Goal: Task Accomplishment & Management: Manage account settings

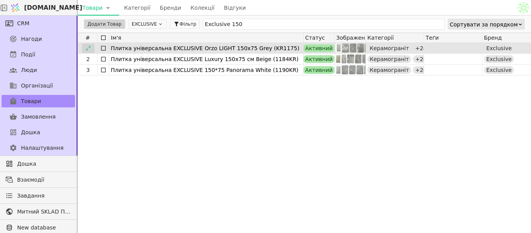
type input "Exclusive 150"
click at [89, 48] on icon at bounding box center [88, 48] width 5 height 5
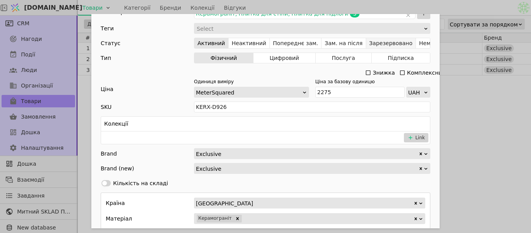
scroll to position [350, 0]
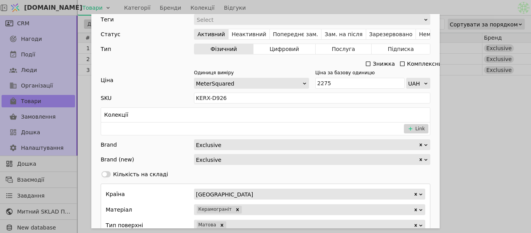
click at [482, 110] on div "Ім'я Плитка універсальна EXCLUSIVE Orzo LIGHT 150x75 Grey (KR1175) Посилання pl…" at bounding box center [265, 116] width 531 height 233
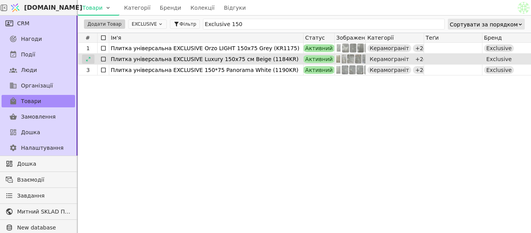
click at [90, 59] on div at bounding box center [88, 58] width 12 height 9
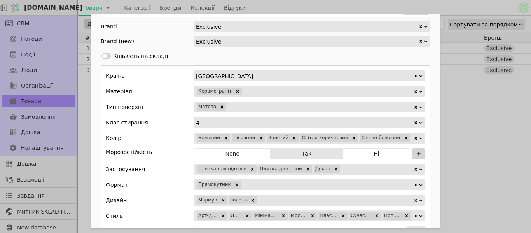
scroll to position [195, 0]
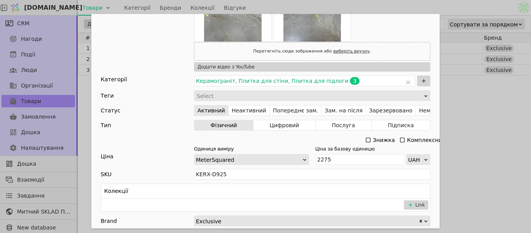
click at [511, 141] on div "Ім'я Плитка універсальна EXCLUSIVE Luxury 150x75 см Beige (1184KR) Посилання pl…" at bounding box center [265, 116] width 531 height 233
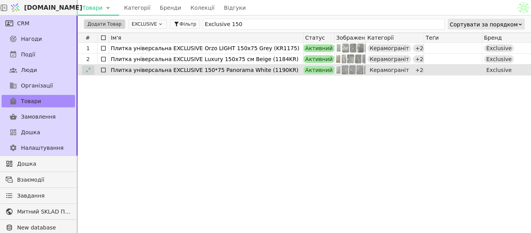
click at [89, 67] on icon at bounding box center [88, 69] width 5 height 5
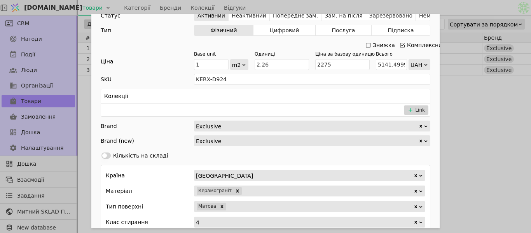
scroll to position [233, 0]
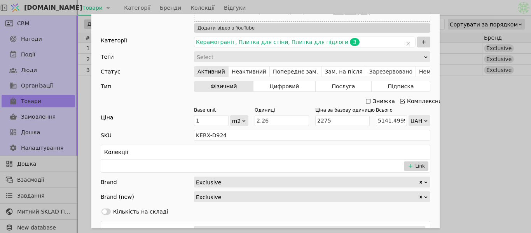
click at [457, 117] on div "Ім'я Плитка універсальна EXCLUSIVE 150*75 Panorama White (1190KR) Посилання ply…" at bounding box center [265, 116] width 531 height 233
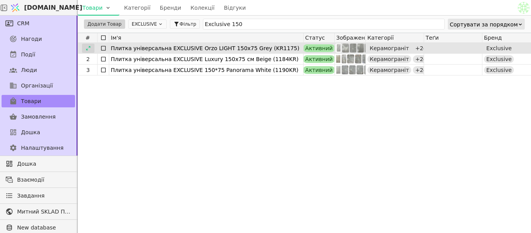
click at [91, 47] on icon at bounding box center [88, 48] width 5 height 5
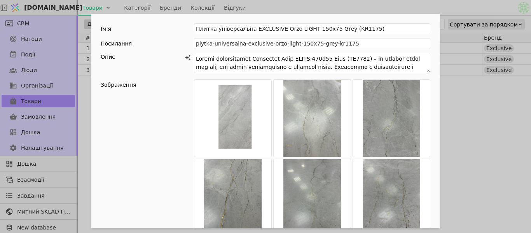
click at [484, 93] on div "Ім'я Плитка універсальна EXCLUSIVE Orzo LIGHT 150x75 Grey (KR1175) Посилання pl…" at bounding box center [265, 116] width 531 height 233
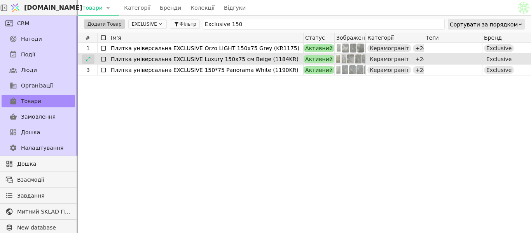
click at [87, 58] on icon at bounding box center [88, 58] width 5 height 5
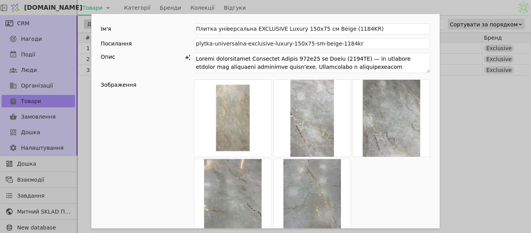
click at [503, 119] on div "Ім'я Плитка універсальна EXCLUSIVE Luxury 150x75 см Beige (1184KR) Посилання pl…" at bounding box center [265, 116] width 531 height 233
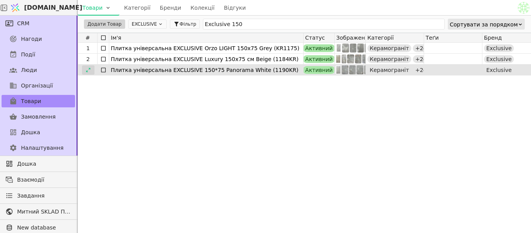
click at [88, 69] on icon at bounding box center [88, 69] width 5 height 5
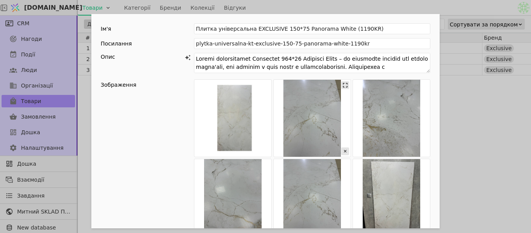
scroll to position [117, 0]
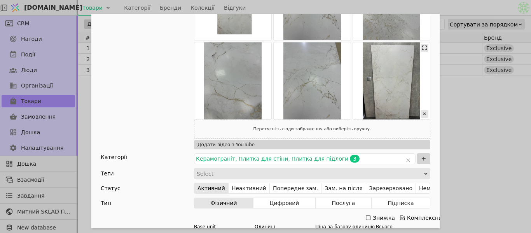
click at [390, 89] on img "Add Opportunity" at bounding box center [391, 80] width 77 height 77
click at [387, 78] on img "Add Opportunity" at bounding box center [391, 80] width 77 height 77
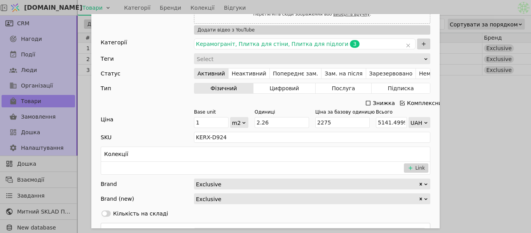
scroll to position [233, 0]
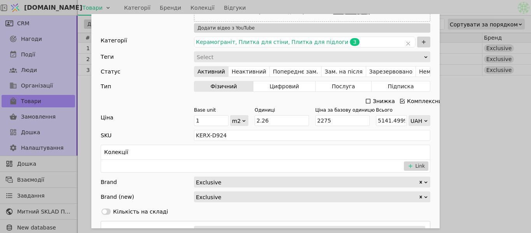
click at [499, 119] on div "Ім'я Плитка універсальна EXCLUSIVE 150*75 Panorama White (1190KR) Посилання ply…" at bounding box center [265, 116] width 531 height 233
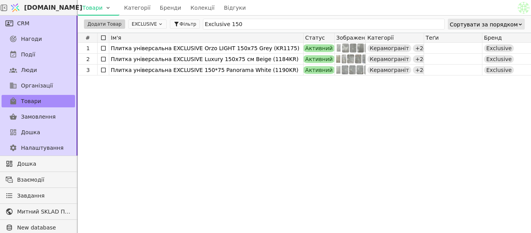
click at [158, 25] on icon at bounding box center [160, 23] width 5 height 5
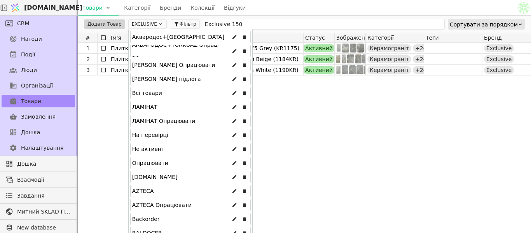
click at [163, 38] on div "Аквародос+[GEOGRAPHIC_DATA]" at bounding box center [178, 37] width 92 height 12
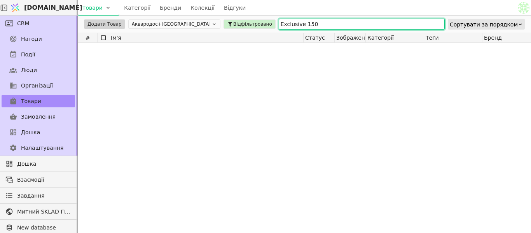
drag, startPoint x: 306, startPoint y: 24, endPoint x: 184, endPoint y: 22, distance: 122.6
click at [184, 22] on div "Додати Товар Аквародос+TURKUAZ Відфільтровано Exclusive 150 Сортувати за порядк…" at bounding box center [305, 24] width 454 height 17
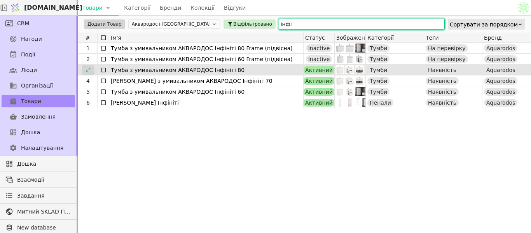
type input "інфі"
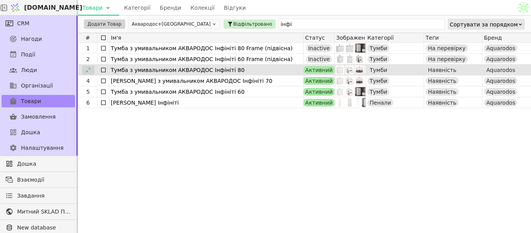
click at [88, 71] on icon at bounding box center [88, 69] width 5 height 5
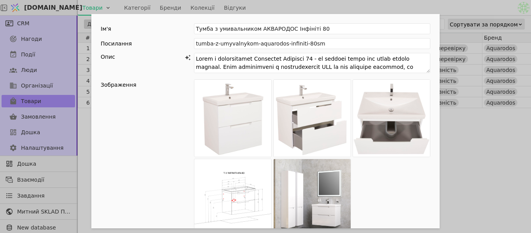
click at [493, 154] on div "Ім'я Тумба з умивальником АКВАРОДОС Інфініті 80 Посилання tumba-z-umyvalnykom-a…" at bounding box center [265, 116] width 531 height 233
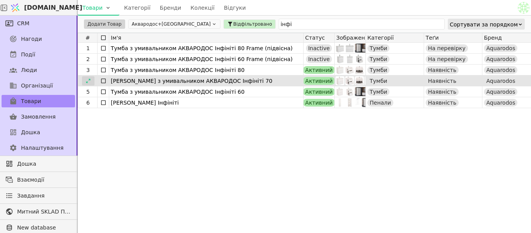
click at [91, 82] on icon at bounding box center [88, 80] width 5 height 5
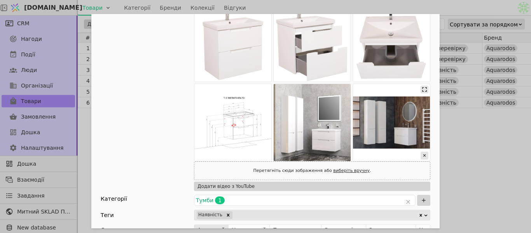
scroll to position [78, 0]
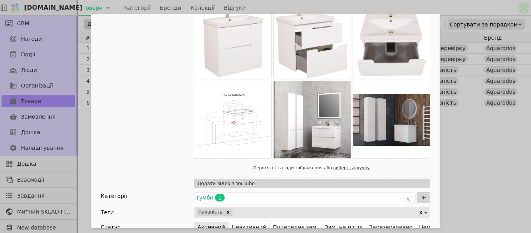
click at [481, 143] on div "Ім'я Тумба з умивальником АКВАРОДОС Інфініті 70 Посилання tumba-z-umyvalnykom-a…" at bounding box center [265, 116] width 531 height 233
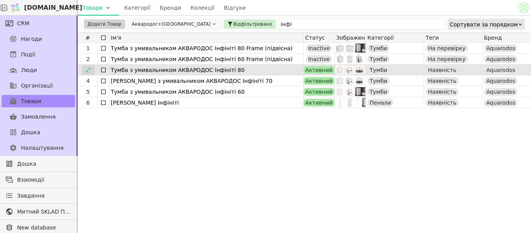
click at [88, 69] on icon at bounding box center [88, 69] width 5 height 5
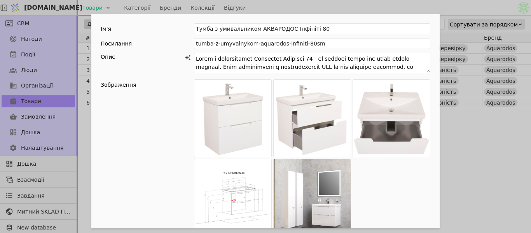
click at [482, 156] on div "Ім'я Тумба з умивальником АКВАРОДОС Інфініті 80 Посилання tumba-z-umyvalnykom-a…" at bounding box center [265, 116] width 531 height 233
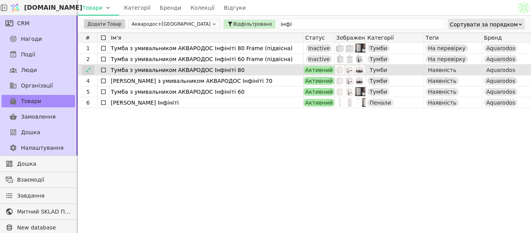
click at [88, 71] on icon at bounding box center [88, 69] width 5 height 5
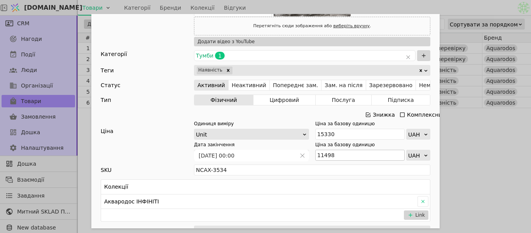
scroll to position [233, 0]
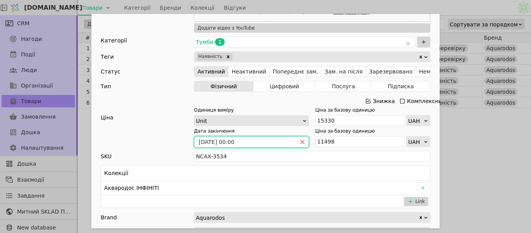
click at [301, 141] on icon "close" at bounding box center [303, 142] width 4 height 4
drag, startPoint x: 354, startPoint y: 140, endPoint x: 302, endPoint y: 140, distance: 52.9
click at [302, 140] on div "Дата закінчення Ціна за базову одиницю 11498 UAH" at bounding box center [312, 137] width 237 height 19
click at [373, 100] on div "Знижка" at bounding box center [384, 101] width 22 height 11
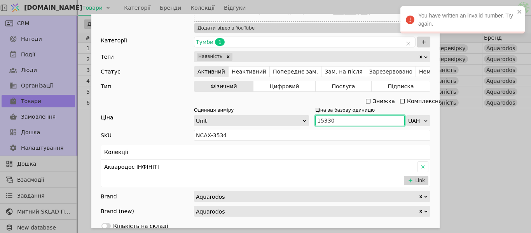
click at [333, 122] on input "15330" at bounding box center [360, 120] width 89 height 11
type input "1"
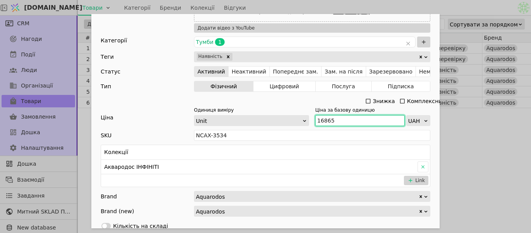
type input "16865"
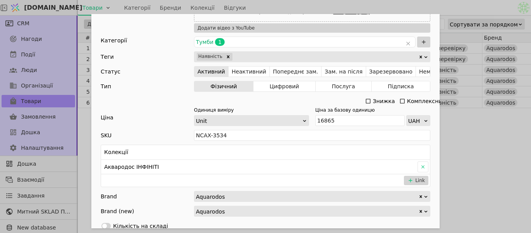
click at [447, 9] on div "Ім'я Тумба з умивальником АКВАРОДОС Інфініті 80 Посилання tumba-z-umyvalnykom-a…" at bounding box center [265, 116] width 531 height 233
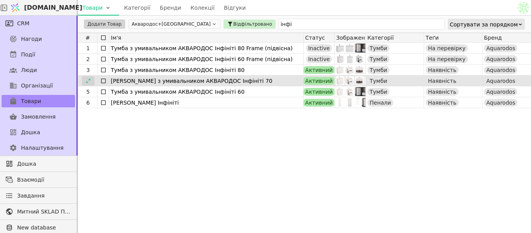
click at [91, 81] on div at bounding box center [88, 80] width 12 height 9
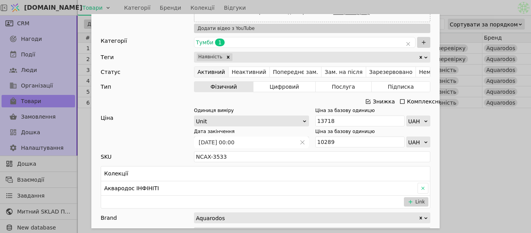
scroll to position [233, 0]
click at [300, 142] on icon "close" at bounding box center [302, 141] width 5 height 5
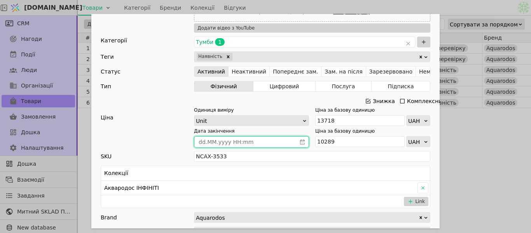
click at [373, 100] on div "Знижка" at bounding box center [384, 101] width 22 height 11
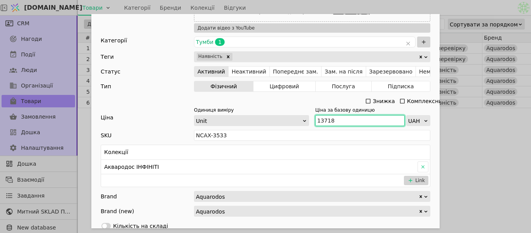
click at [347, 119] on input "13718" at bounding box center [360, 120] width 89 height 11
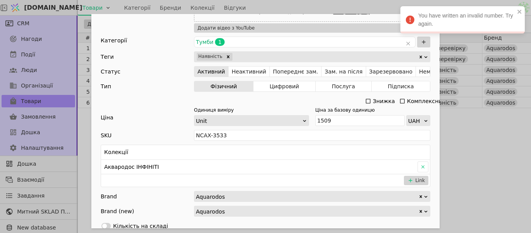
click at [452, 11] on body "Svit.One Товари Категорії Бренди Колекції Відгуки CRM Нагоди Події Люди Організ…" at bounding box center [265, 116] width 531 height 233
click at [393, 17] on div "Перетягніть сюди зображення або виберіть вручну ." at bounding box center [312, 12] width 237 height 19
click at [390, 9] on div "Ім'я Тумба з умивальником АКВАРОДОС Інфініті 70 Посилання tumba-z-umyvalnykom-a…" at bounding box center [265, 116] width 531 height 233
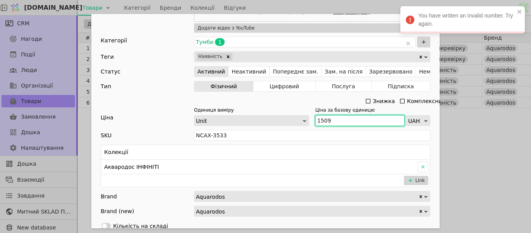
click at [361, 117] on input "1509" at bounding box center [360, 120] width 89 height 11
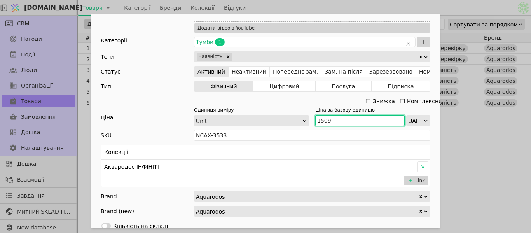
type input "150"
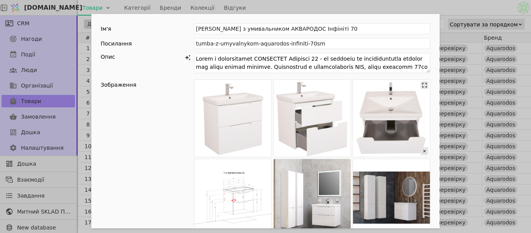
scroll to position [195, 0]
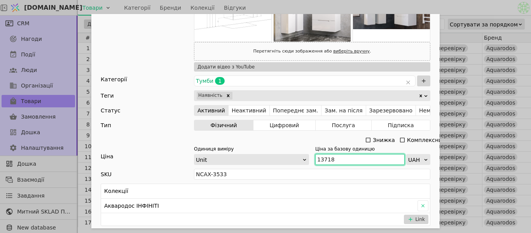
click at [341, 161] on input "13718" at bounding box center [360, 159] width 89 height 11
type input "1"
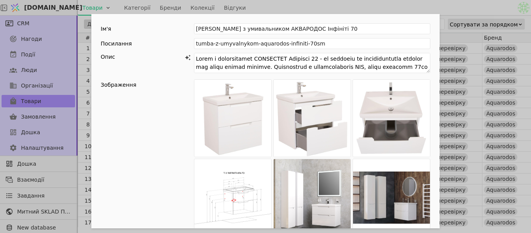
scroll to position [233, 0]
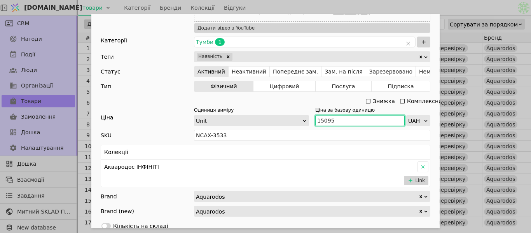
type input "15095"
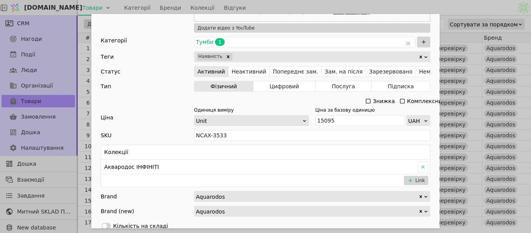
click at [430, 8] on div "Ім'я Тумба з умивальником АКВАРОДОС Інфініті 70 Посилання tumba-z-umyvalnykom-a…" at bounding box center [265, 116] width 531 height 233
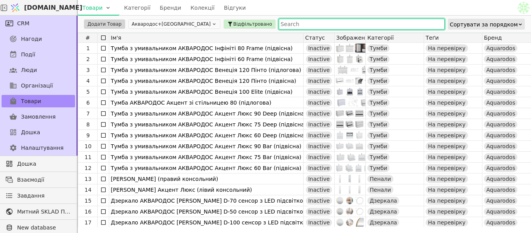
click at [279, 23] on input "text" at bounding box center [362, 24] width 166 height 11
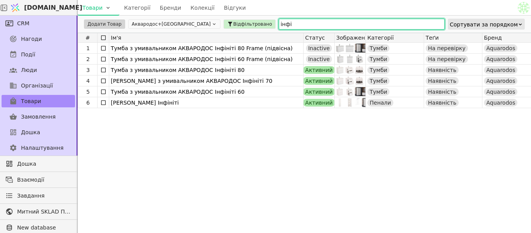
type input "інфі"
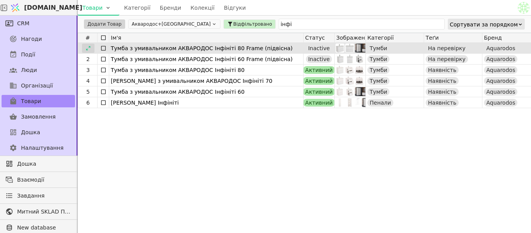
click at [89, 49] on icon at bounding box center [88, 48] width 5 height 5
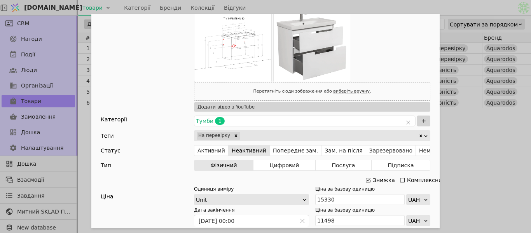
scroll to position [665, 0]
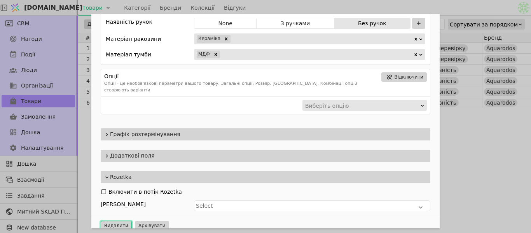
click at [120, 221] on button "Видалити" at bounding box center [116, 225] width 31 height 9
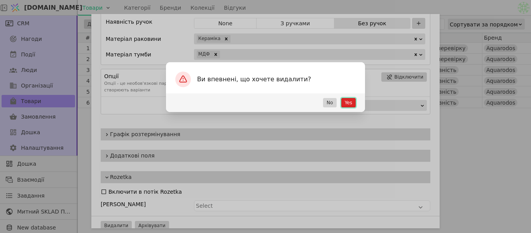
click at [352, 102] on button "Yes" at bounding box center [349, 102] width 14 height 9
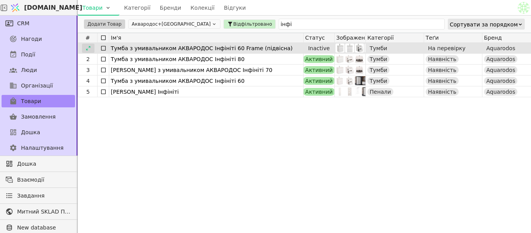
click at [87, 50] on icon at bounding box center [88, 48] width 4 height 4
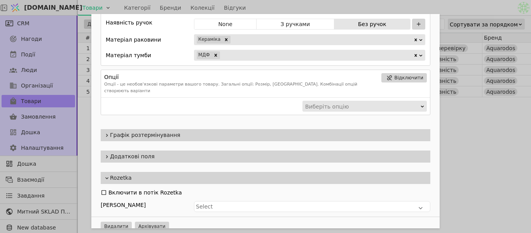
scroll to position [665, 0]
click at [117, 222] on button "Видалити" at bounding box center [116, 225] width 31 height 9
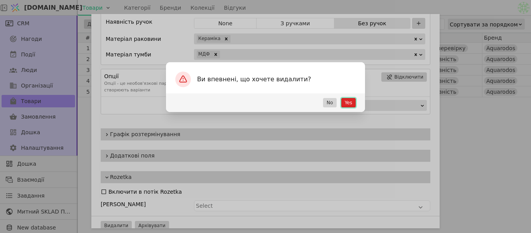
click at [346, 104] on button "Yes" at bounding box center [349, 102] width 14 height 9
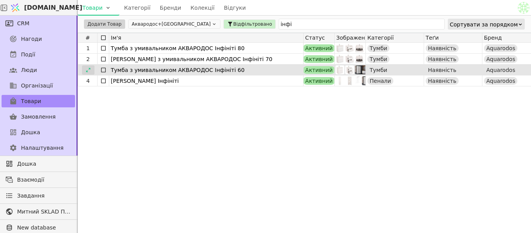
click at [89, 69] on icon at bounding box center [88, 69] width 5 height 5
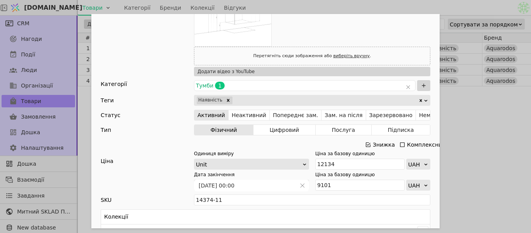
scroll to position [311, 0]
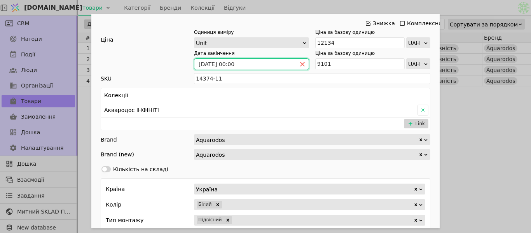
click at [302, 61] on icon "close" at bounding box center [302, 63] width 5 height 5
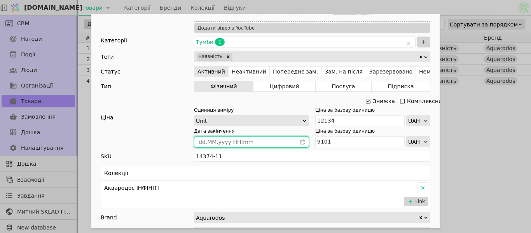
click at [368, 102] on icon "Add Opportunity" at bounding box center [368, 101] width 6 height 6
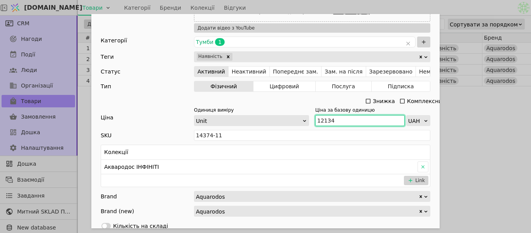
click at [336, 122] on input "12134" at bounding box center [360, 120] width 89 height 11
type input "13350"
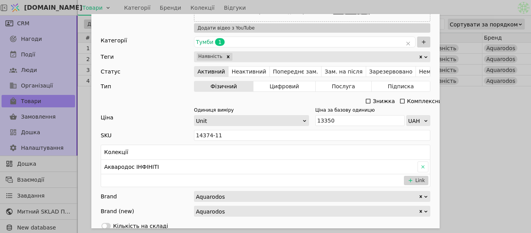
click at [435, 6] on div "Ім'я Тумба з умивальником АКВАРОДОС Інфініті 60 Посилання tumba-z-umyvalnykom-a…" at bounding box center [265, 116] width 531 height 233
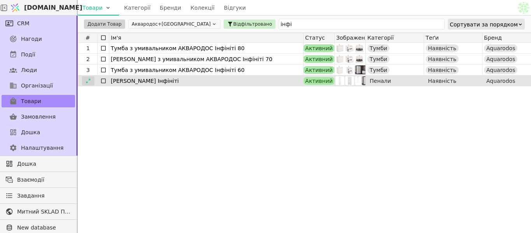
click at [89, 79] on icon at bounding box center [88, 80] width 5 height 5
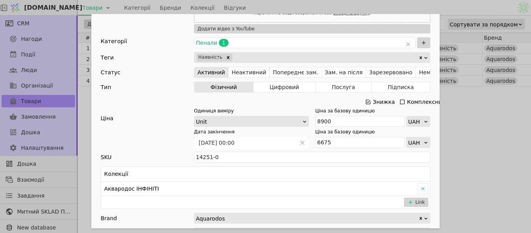
scroll to position [233, 0]
drag, startPoint x: 303, startPoint y: 142, endPoint x: 375, endPoint y: 109, distance: 79.6
click at [303, 142] on span "Add Opportunity" at bounding box center [302, 142] width 12 height 11
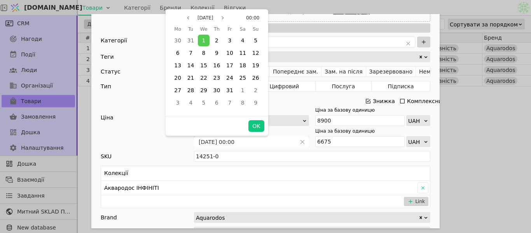
click at [373, 102] on div "Знижка" at bounding box center [384, 101] width 22 height 11
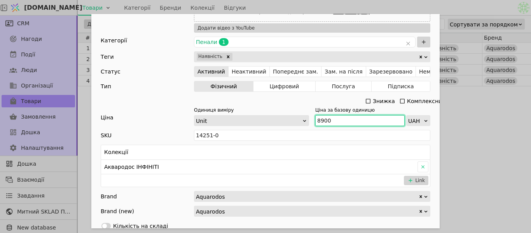
click at [341, 123] on input "8900" at bounding box center [360, 120] width 89 height 11
type input "8"
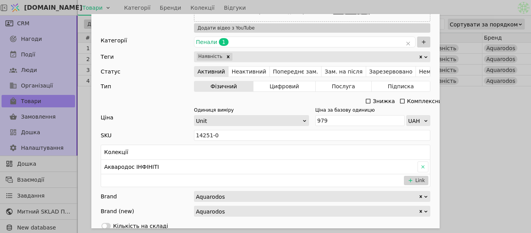
click at [488, 113] on div "Ім'я Пенал АКВАРОДОС Інфініті Посилання penal-aquarodos-infiniti Опис Зображенн…" at bounding box center [265, 116] width 531 height 233
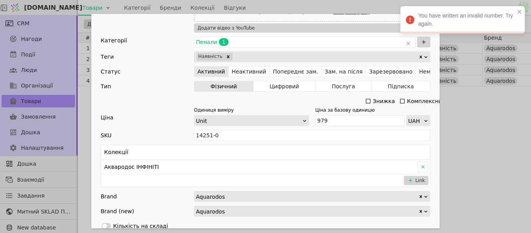
click at [488, 113] on div "Ім'я Пенал АКВАРОДОС Інфініті Посилання penal-aquarodos-infiniti Опис Зображенн…" at bounding box center [265, 116] width 531 height 233
click at [477, 148] on div "Ім'я Пенал АКВАРОДОС Інфініті Посилання penal-aquarodos-infiniti Опис Зображенн…" at bounding box center [265, 116] width 531 height 233
type input "9795"
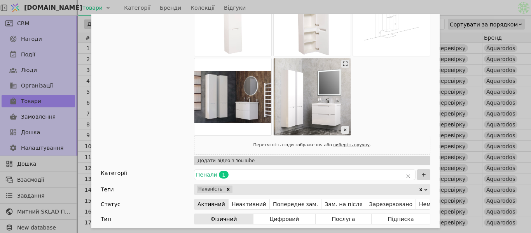
scroll to position [156, 0]
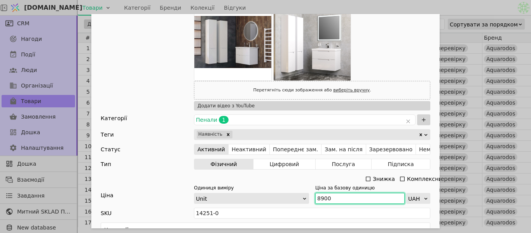
click at [350, 198] on input "8900" at bounding box center [360, 198] width 89 height 11
type input "8"
type input "9795"
click at [457, 11] on div "Ім'я [PERSON_NAME] Інфініті Посилання penal-aquarodos-infiniti Опис Зображення …" at bounding box center [265, 116] width 531 height 233
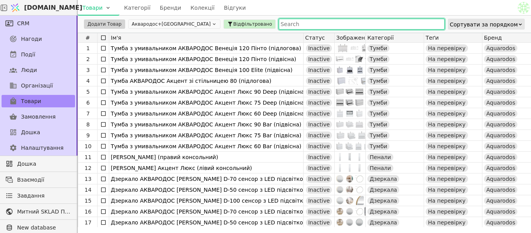
click at [279, 26] on input "text" at bounding box center [362, 24] width 166 height 11
click at [147, 24] on button "Аквародос+[GEOGRAPHIC_DATA]" at bounding box center [174, 23] width 92 height 9
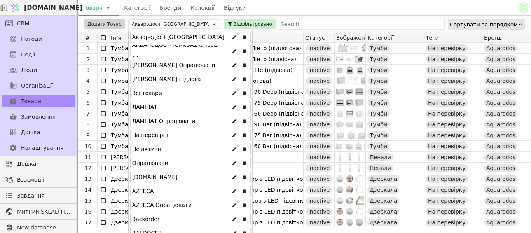
click at [153, 35] on div "Аквародос+[GEOGRAPHIC_DATA]" at bounding box center [178, 37] width 92 height 12
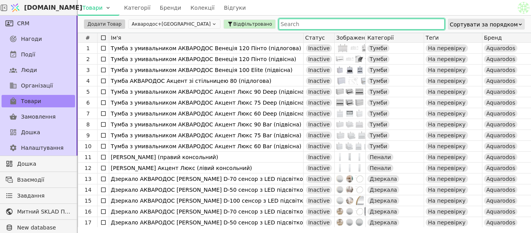
click at [279, 27] on input "text" at bounding box center [362, 24] width 166 height 11
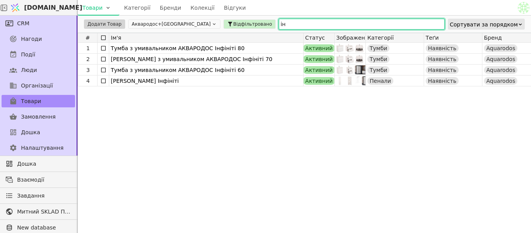
type input "і"
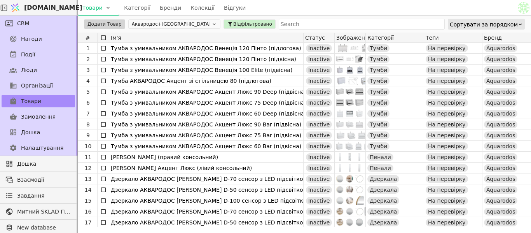
click at [268, 12] on div "Товари Категорії Бренди Колекції Відгуки" at bounding box center [297, 7] width 439 height 15
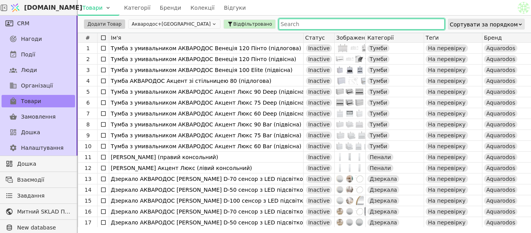
click at [284, 22] on input "text" at bounding box center [362, 24] width 166 height 11
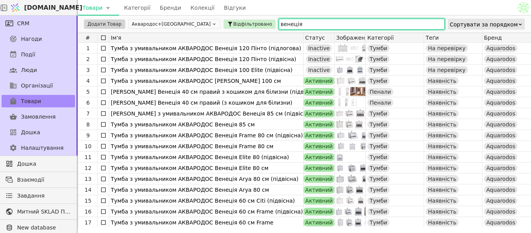
type input "венеція"
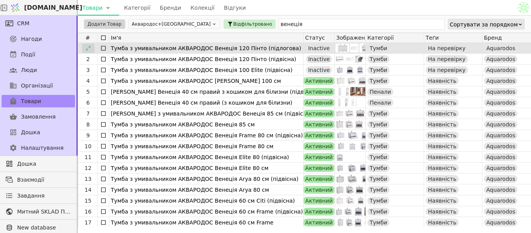
click at [86, 48] on icon at bounding box center [88, 48] width 5 height 5
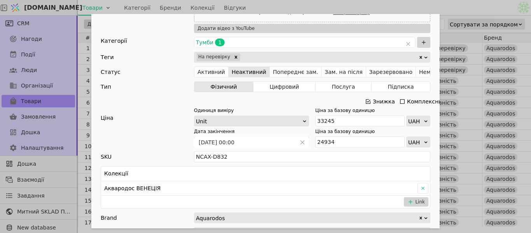
scroll to position [233, 0]
click at [301, 142] on icon "close" at bounding box center [303, 142] width 4 height 4
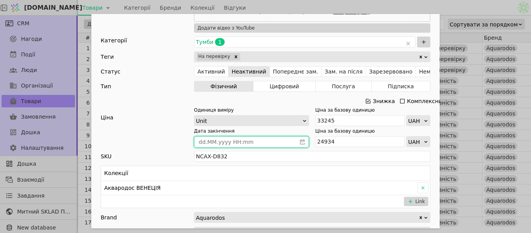
click at [366, 99] on icon "Add Opportunity" at bounding box center [368, 101] width 5 height 5
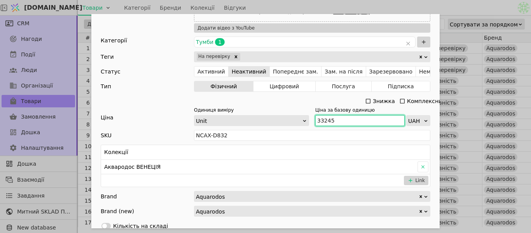
click at [333, 121] on input "33245" at bounding box center [360, 120] width 89 height 11
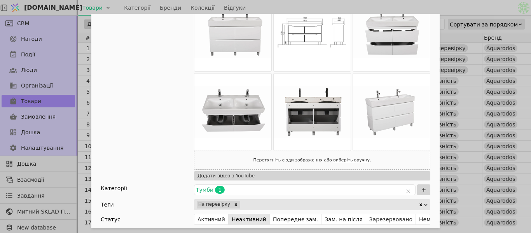
scroll to position [195, 0]
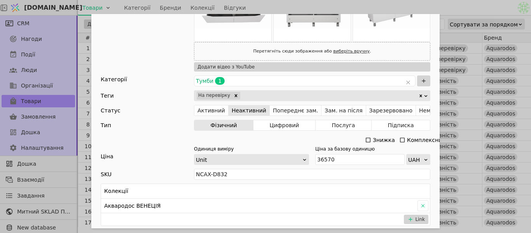
click at [396, 6] on div "Ім'я Тумба з умивальником АКВАРОДОС Венеція 120 Пінто (підлогова) Посилання tum…" at bounding box center [265, 116] width 531 height 233
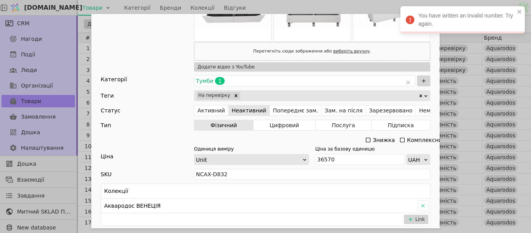
click at [396, 6] on div "Ім'я Тумба з умивальником АКВАРОДОС Венеція 120 Пінто (підлогова) Посилання tum…" at bounding box center [265, 116] width 531 height 233
type input "36570"
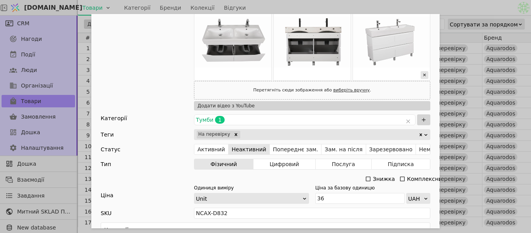
scroll to position [272, 0]
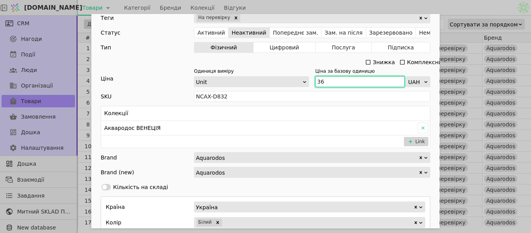
click at [328, 79] on input "36" at bounding box center [360, 81] width 89 height 11
click at [434, 6] on body "[DOMAIN_NAME] Товари Категорії Бренди Колекції Відгуки CRM Нагоди Події Люди Ор…" at bounding box center [265, 116] width 531 height 233
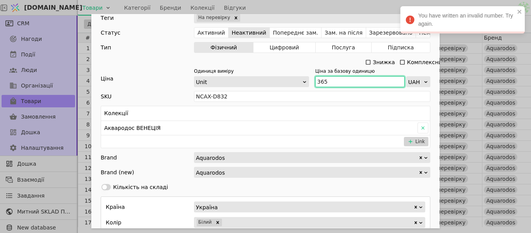
click at [338, 85] on input "365" at bounding box center [360, 81] width 89 height 11
click at [335, 81] on input "365" at bounding box center [360, 81] width 89 height 11
click at [335, 80] on input "3657" at bounding box center [360, 81] width 89 height 11
click at [334, 80] on input "3657" at bounding box center [360, 81] width 89 height 11
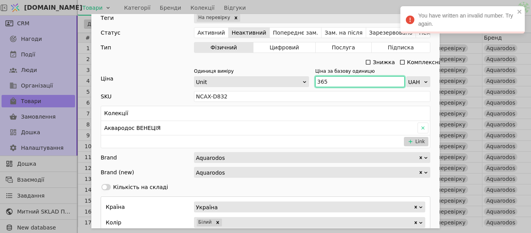
type input "3657"
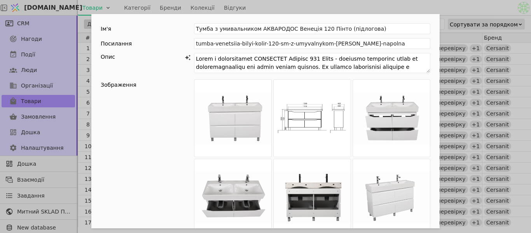
scroll to position [311, 0]
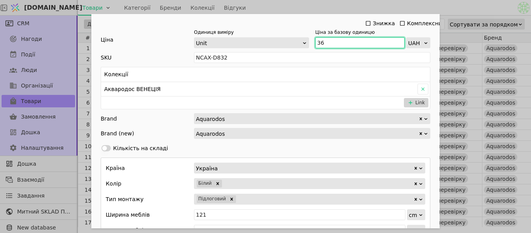
click at [337, 46] on input "36" at bounding box center [360, 42] width 89 height 11
type input "36570"
click at [383, 13] on div "Ім'я Тумба з умивальником АКВАРОДОС Венеція 120 Пінто (підлогова) Посилання tum…" at bounding box center [265, 116] width 531 height 233
click at [385, 8] on div "Ім'я Тумба з умивальником АКВАРОДОС Венеція 120 Пінто (підлогова) Посилання tum…" at bounding box center [265, 116] width 531 height 233
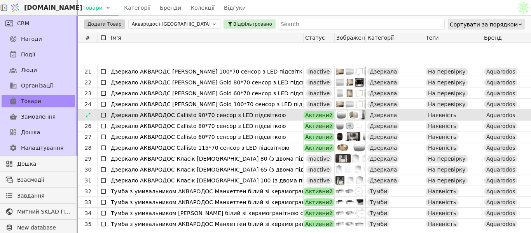
scroll to position [233, 0]
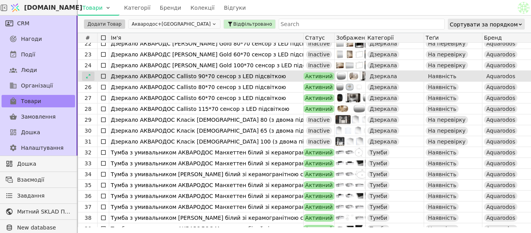
click at [82, 77] on div at bounding box center [88, 76] width 12 height 9
click at [84, 78] on div at bounding box center [88, 76] width 12 height 9
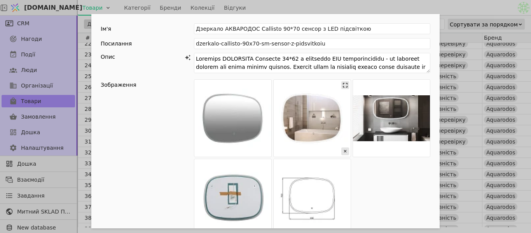
click at [300, 114] on img "Add Opportunity" at bounding box center [312, 118] width 77 height 77
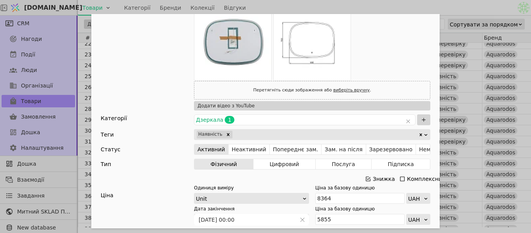
scroll to position [195, 0]
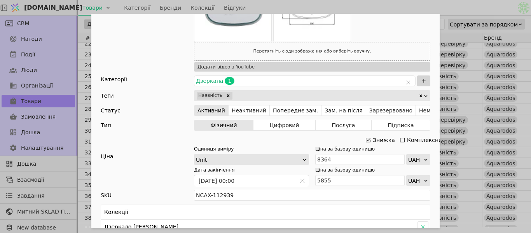
click at [488, 7] on div "Ім'я Дзеркало АКВАРОДОС Callisto 90*70 сенсор з LED підсвіткою Посилання dzerka…" at bounding box center [265, 116] width 531 height 233
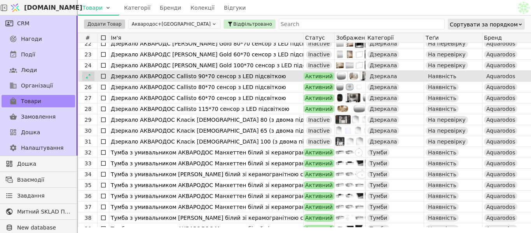
click at [88, 77] on icon at bounding box center [88, 76] width 4 height 4
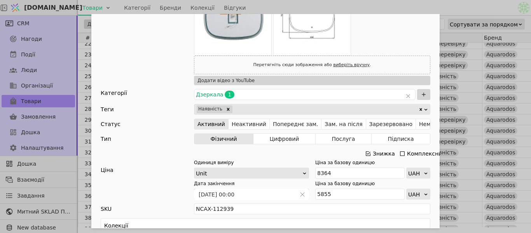
scroll to position [195, 0]
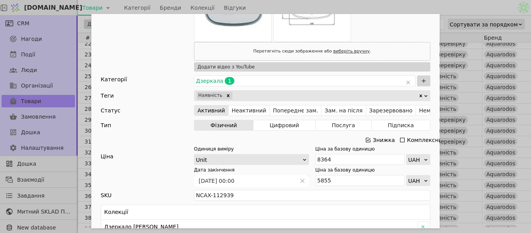
click at [374, 141] on div "Знижка" at bounding box center [384, 140] width 22 height 11
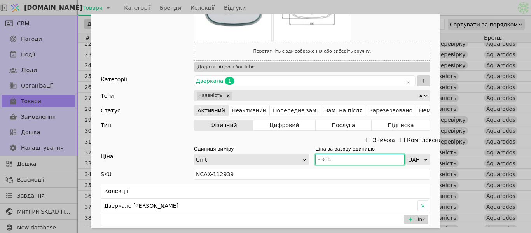
click at [356, 160] on input "8364" at bounding box center [360, 159] width 89 height 11
click at [426, 2] on div "Ім'я Дзеркало АКВАРОДОС Callisto 90*70 сенсор з LED підсвіткою Посилання dzerka…" at bounding box center [265, 116] width 531 height 233
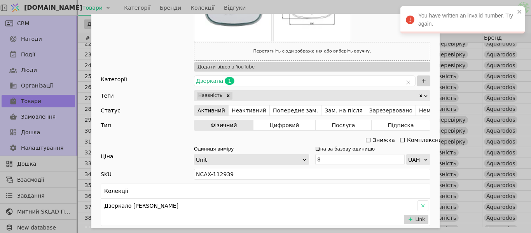
type input "83"
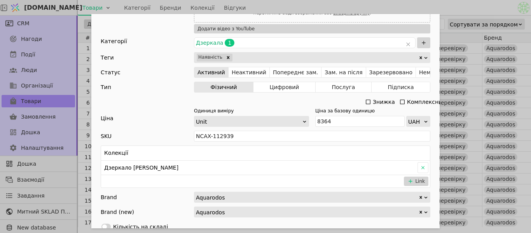
scroll to position [233, 0]
click at [435, 3] on div "Ім'я Дзеркало АКВАРОДОС Callisto 90*70 сенсор з LED підсвіткою Посилання dzerka…" at bounding box center [265, 116] width 531 height 233
